Goal: Use online tool/utility: Utilize a website feature to perform a specific function

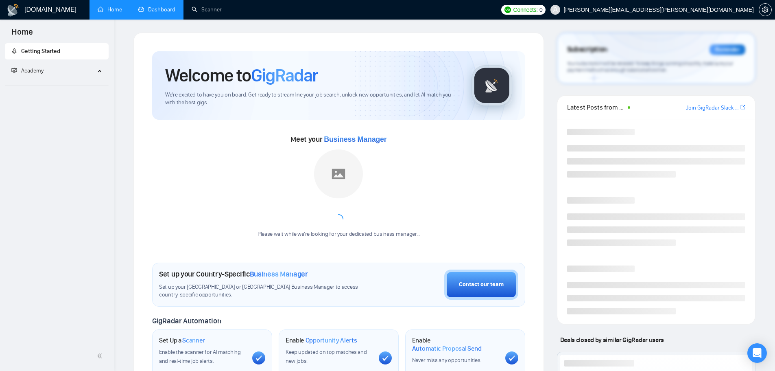
click at [152, 10] on link "Dashboard" at bounding box center [156, 9] width 37 height 7
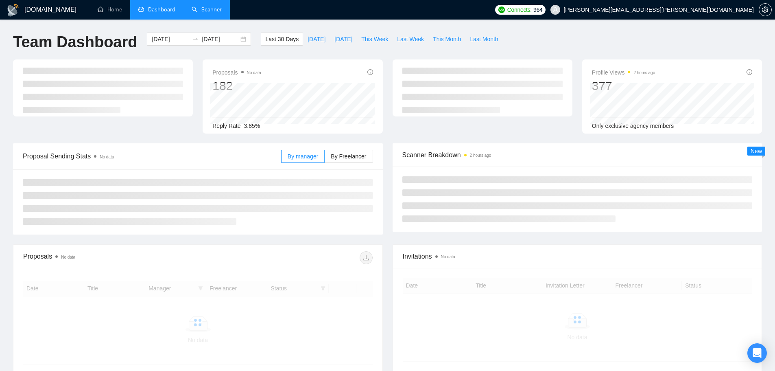
click at [202, 13] on link "Scanner" at bounding box center [207, 9] width 30 height 7
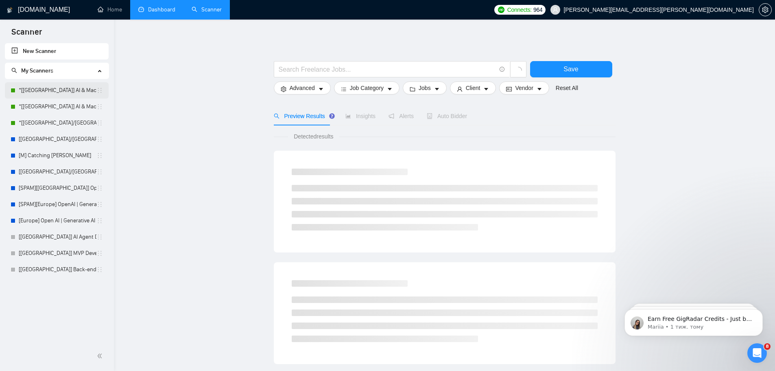
click at [73, 90] on link "*[[GEOGRAPHIC_DATA]] AI & Machine Learning Software" at bounding box center [58, 90] width 78 height 16
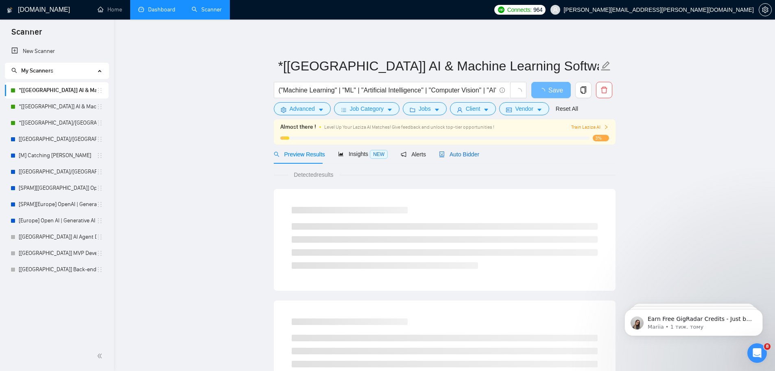
click at [460, 157] on span "Auto Bidder" at bounding box center [459, 154] width 40 height 7
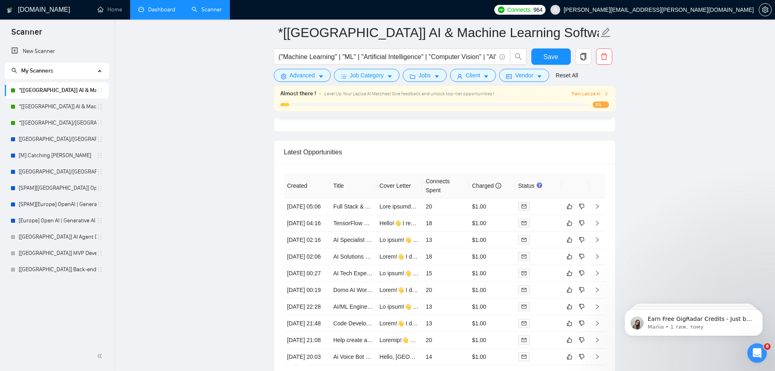
scroll to position [2034, 0]
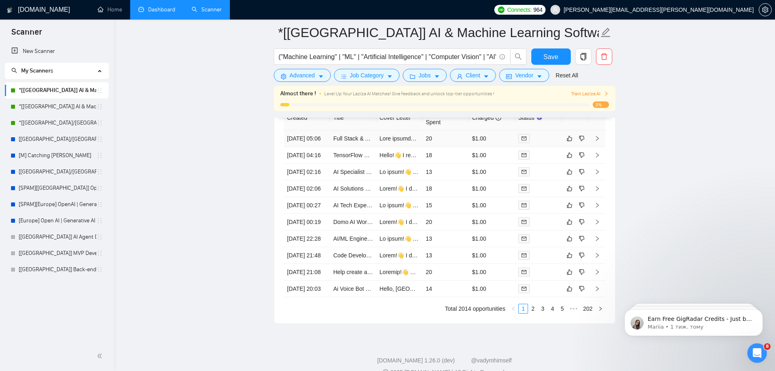
click at [449, 143] on td "20" at bounding box center [445, 138] width 46 height 17
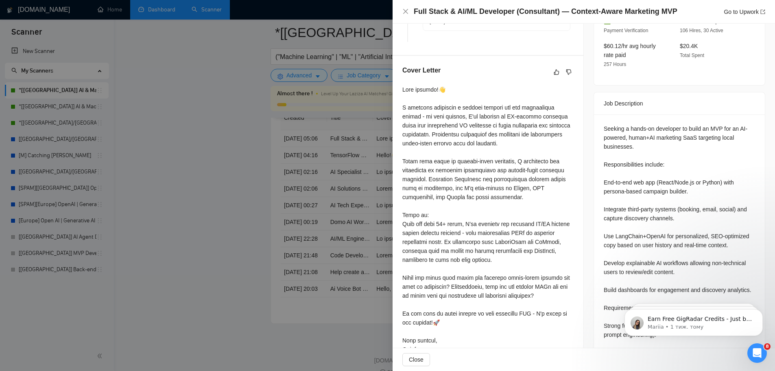
scroll to position [312, 0]
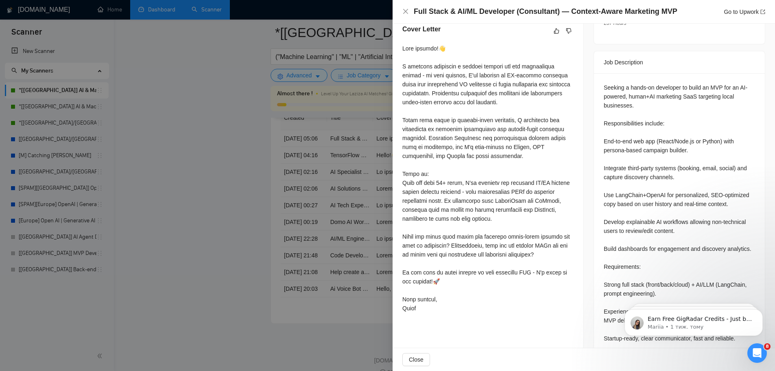
click at [238, 207] on div at bounding box center [387, 185] width 775 height 371
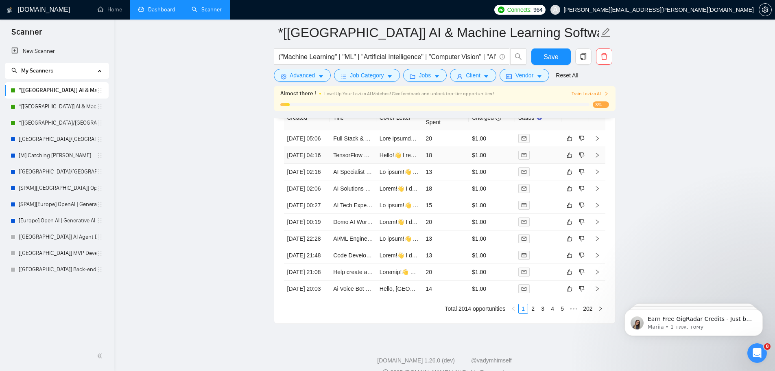
click at [451, 164] on td "18" at bounding box center [445, 155] width 46 height 17
